Goal: Transaction & Acquisition: Purchase product/service

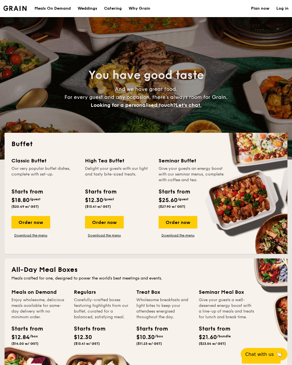
select select
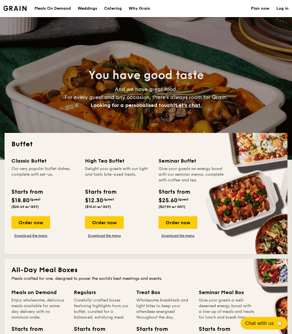
click at [116, 9] on h1 "Catering" at bounding box center [113, 8] width 18 height 17
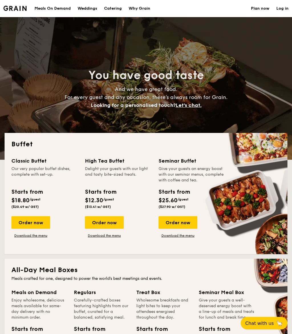
click at [117, 11] on h1 "Catering" at bounding box center [113, 8] width 18 height 17
click at [37, 225] on div "Order now" at bounding box center [30, 222] width 39 height 13
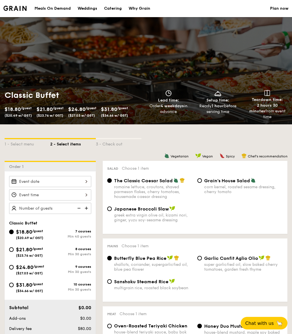
click at [52, 109] on span "$21.80" at bounding box center [44, 109] width 16 height 6
click at [10, 255] on div "$21.80 /guest ($23.76 w/ GST)" at bounding box center [29, 251] width 41 height 12
click at [10, 252] on input "$21.80 /guest ($23.76 w/ GST) 8 courses Min 30 guests" at bounding box center [11, 249] width 5 height 5
radio input "true"
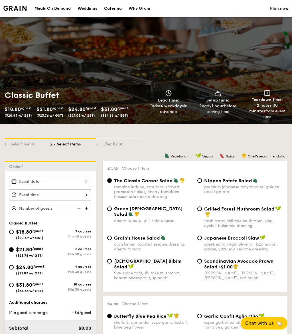
radio input "true"
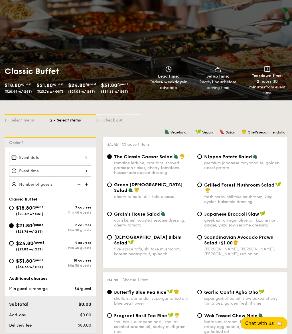
scroll to position [24, 0]
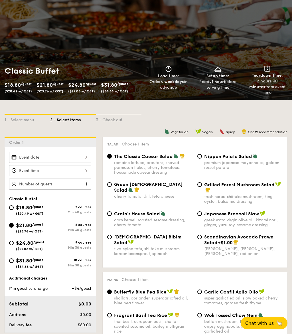
click at [88, 183] on img at bounding box center [87, 184] width 9 height 11
click at [86, 186] on img at bounding box center [87, 183] width 9 height 11
click at [88, 185] on img at bounding box center [87, 183] width 9 height 11
type input "30 guests"
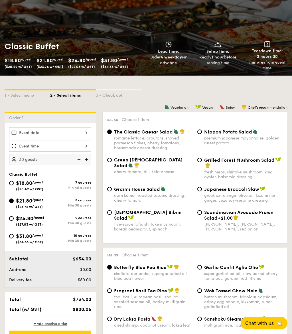
scroll to position [49, 0]
